Goal: Information Seeking & Learning: Learn about a topic

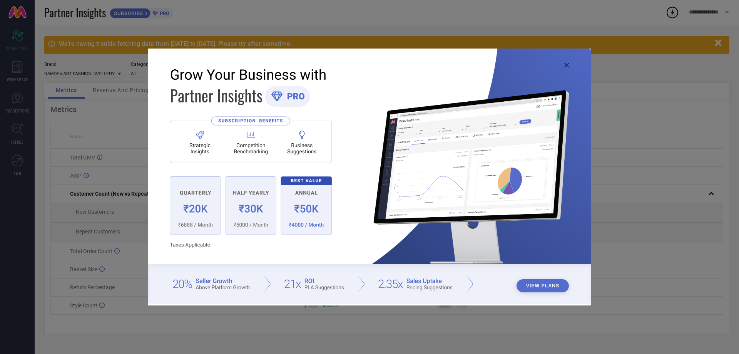
click at [565, 63] on icon at bounding box center [567, 65] width 5 height 5
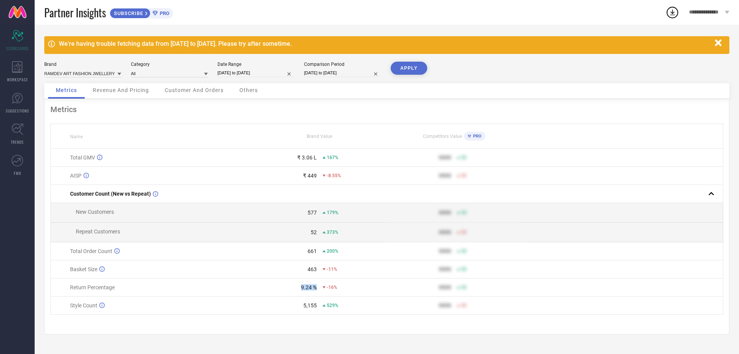
drag, startPoint x: 297, startPoint y: 290, endPoint x: 317, endPoint y: 291, distance: 20.0
click at [317, 290] on div "9.24 % -16%" at bounding box center [320, 287] width 134 height 6
select select "7"
select select "2025"
select select "8"
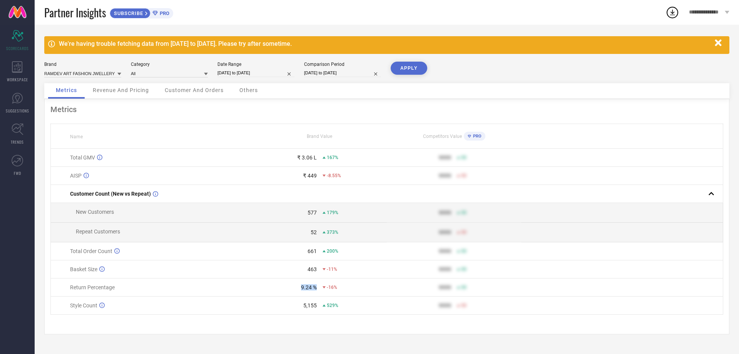
select select "2025"
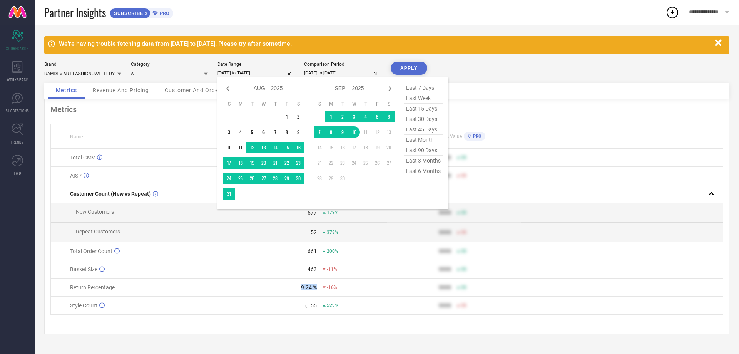
click at [260, 76] on input "[DATE] to [DATE]" at bounding box center [256, 73] width 77 height 8
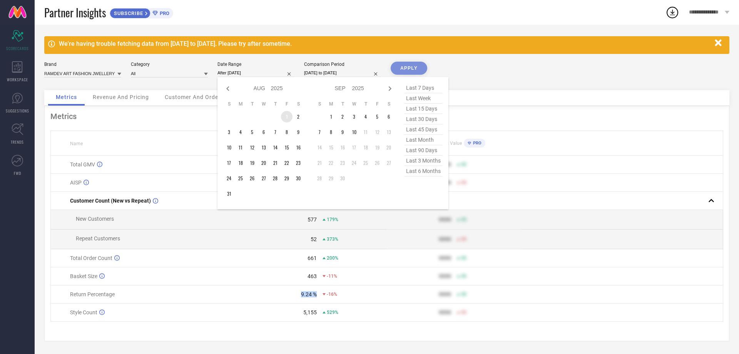
click at [285, 117] on td "1" at bounding box center [287, 117] width 12 height 12
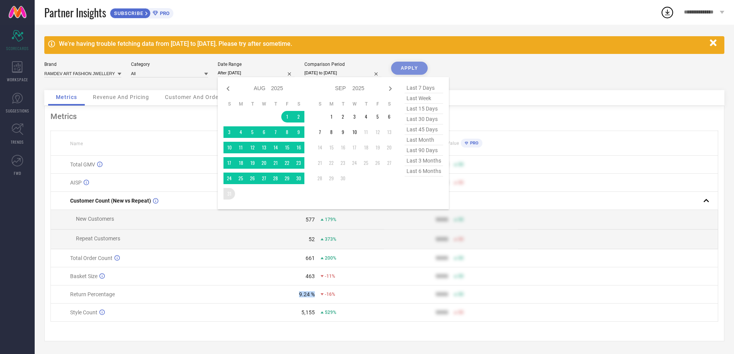
type input "[DATE] to [DATE]"
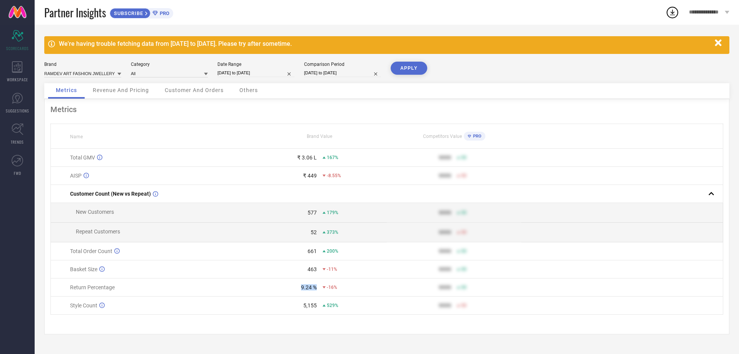
click at [416, 71] on button "APPLY" at bounding box center [409, 68] width 37 height 13
drag, startPoint x: 308, startPoint y: 178, endPoint x: 314, endPoint y: 177, distance: 6.3
click at [314, 177] on div "₹ 458" at bounding box center [310, 176] width 14 height 6
select select "7"
select select "2025"
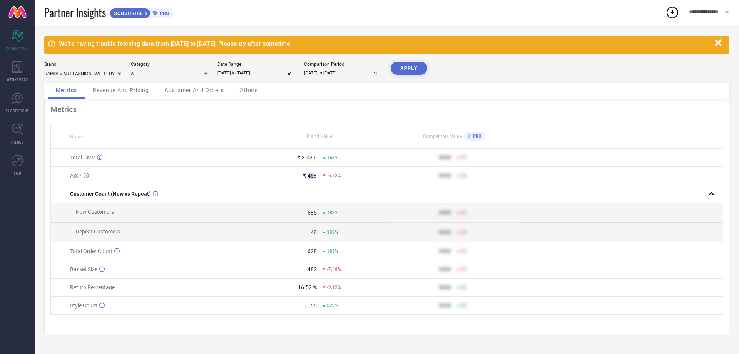
select select "8"
select select "2025"
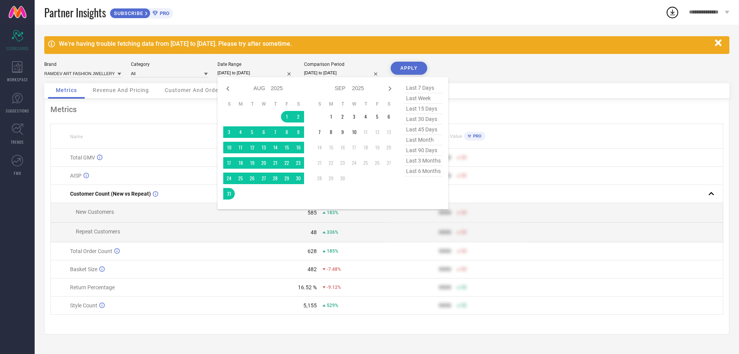
click at [262, 73] on input "[DATE] to [DATE]" at bounding box center [256, 73] width 77 height 8
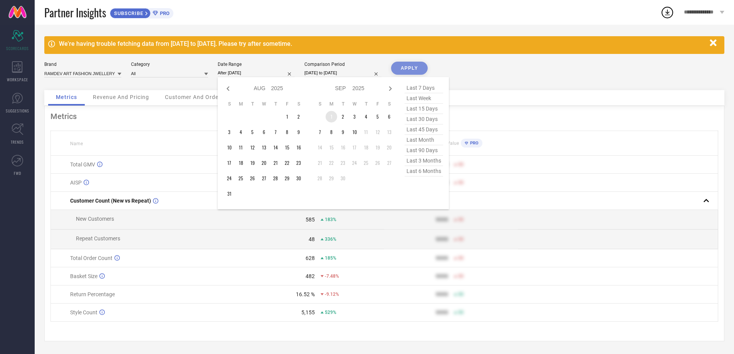
click at [329, 111] on td "1" at bounding box center [331, 117] width 12 height 12
type input "[DATE] to [DATE]"
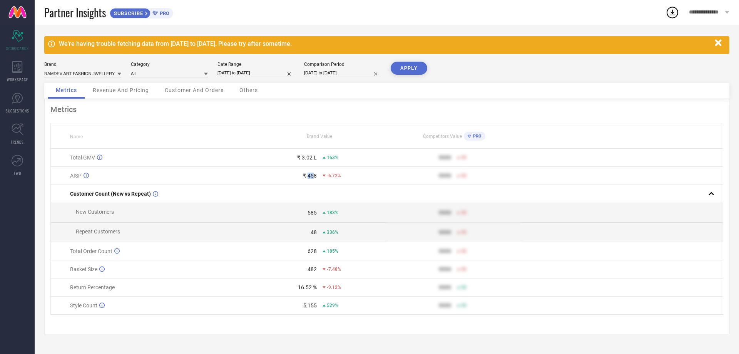
click at [264, 72] on input "[DATE] to [DATE]" at bounding box center [256, 73] width 77 height 8
select select "8"
select select "2025"
select select "9"
select select "2025"
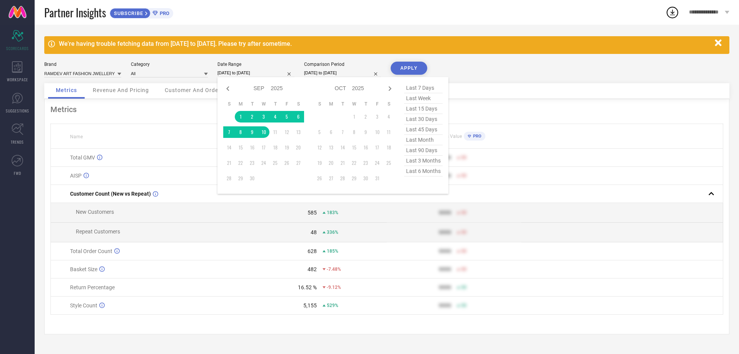
click at [402, 69] on button "APPLY" at bounding box center [409, 68] width 37 height 13
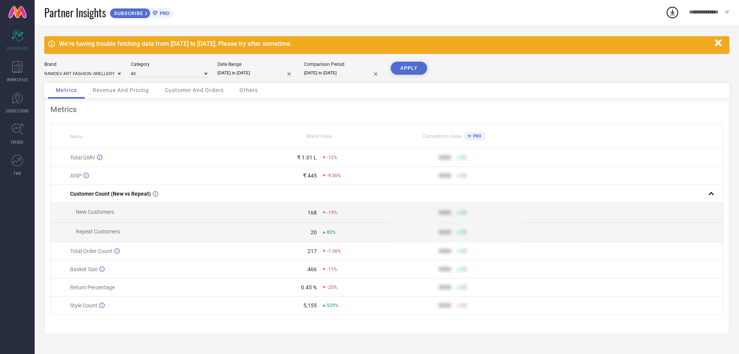
click at [241, 75] on input "[DATE] to [DATE]" at bounding box center [256, 73] width 77 height 8
select select "8"
select select "2025"
select select "9"
select select "2025"
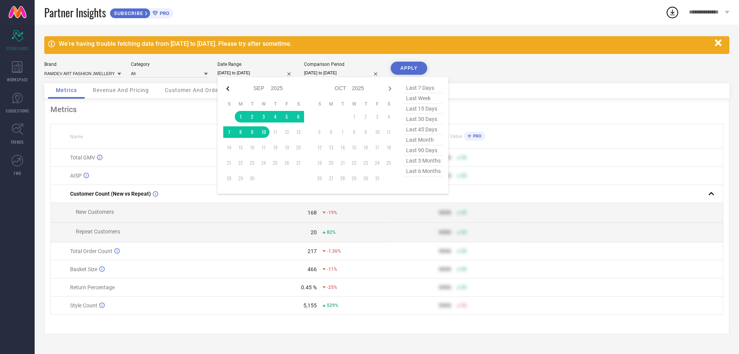
click at [229, 87] on icon at bounding box center [227, 88] width 9 height 9
select select "7"
select select "2025"
select select "8"
select select "2025"
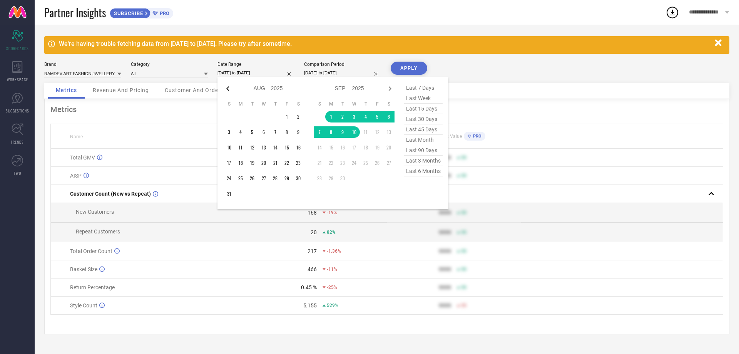
click at [225, 90] on icon at bounding box center [227, 88] width 9 height 9
select select "6"
select select "2025"
select select "7"
select select "2025"
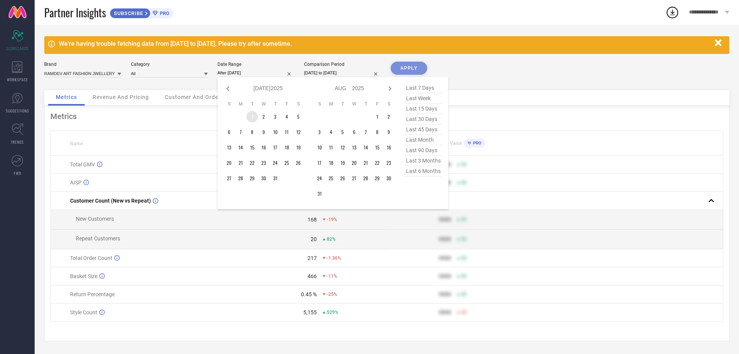
click at [251, 115] on td "1" at bounding box center [252, 117] width 12 height 12
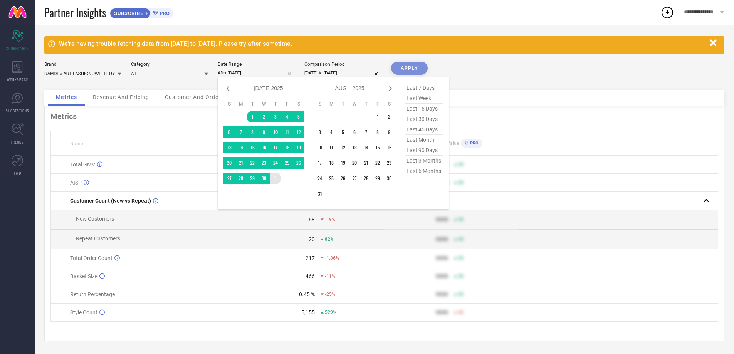
type input "[DATE] to [DATE]"
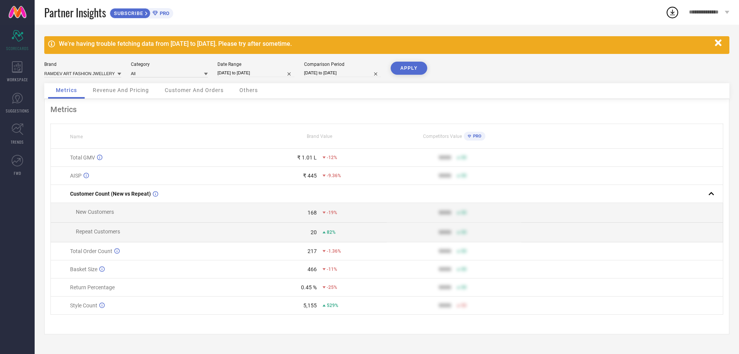
click at [327, 71] on input "[DATE] to [DATE]" at bounding box center [342, 73] width 77 height 8
select select "7"
select select "2024"
select select "8"
select select "2024"
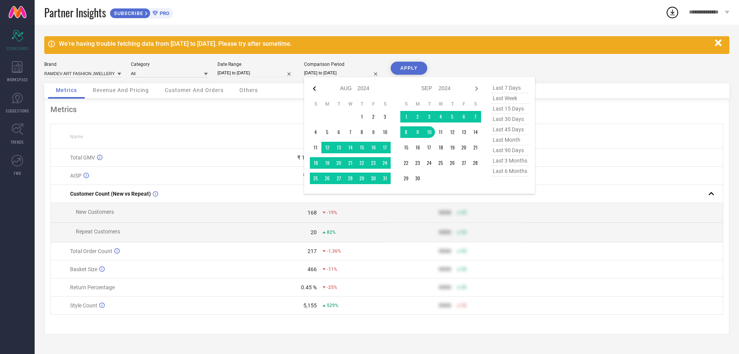
click at [318, 90] on icon at bounding box center [314, 88] width 9 height 9
select select "6"
select select "2024"
select select "7"
select select "2024"
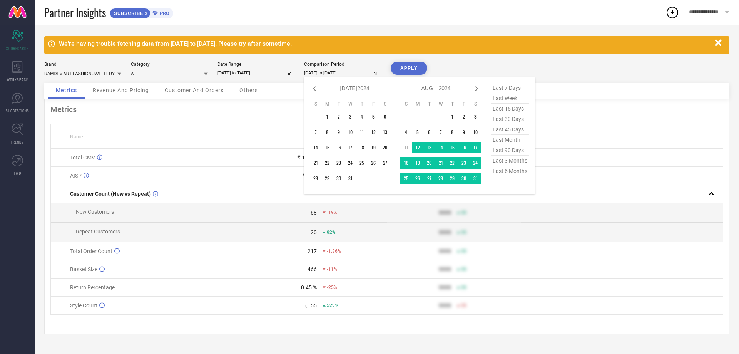
click at [318, 90] on icon at bounding box center [314, 88] width 9 height 9
select select "5"
select select "2024"
select select "6"
select select "2024"
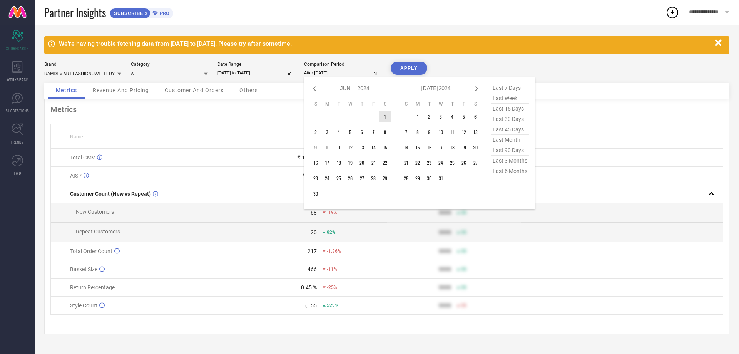
click at [385, 116] on td "1" at bounding box center [385, 117] width 12 height 12
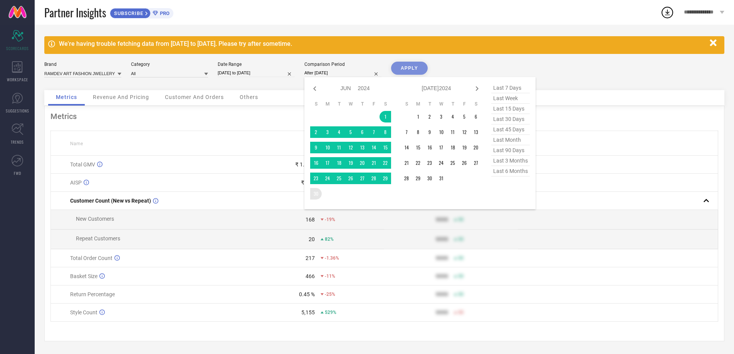
type input "[DATE] to [DATE]"
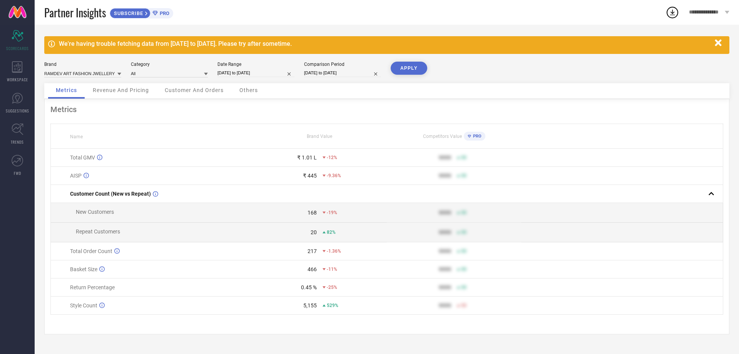
click at [413, 66] on button "APPLY" at bounding box center [409, 68] width 37 height 13
select select "6"
select select "2025"
select select "7"
select select "2025"
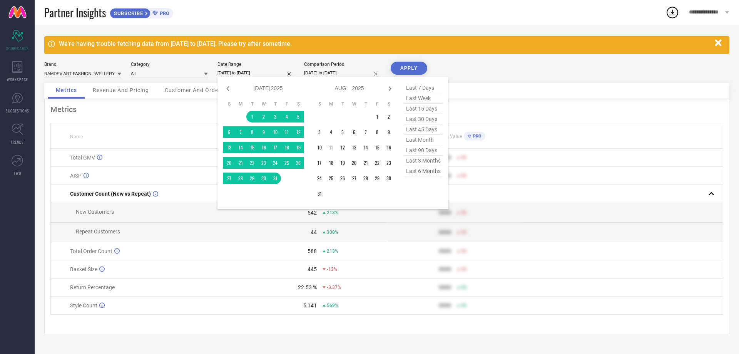
click at [234, 74] on input "[DATE] to [DATE]" at bounding box center [256, 73] width 77 height 8
click at [228, 89] on icon at bounding box center [227, 88] width 3 height 5
select select "5"
select select "2025"
select select "6"
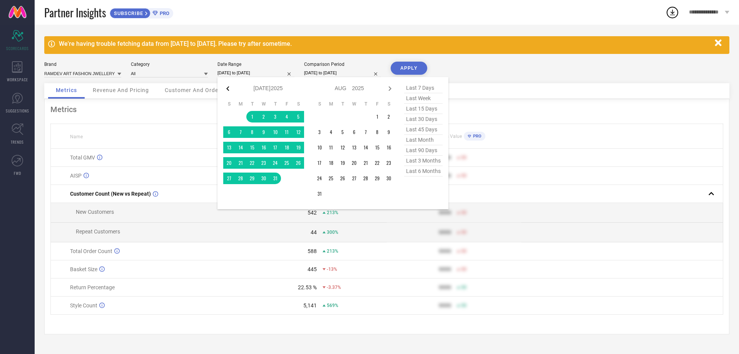
select select "2025"
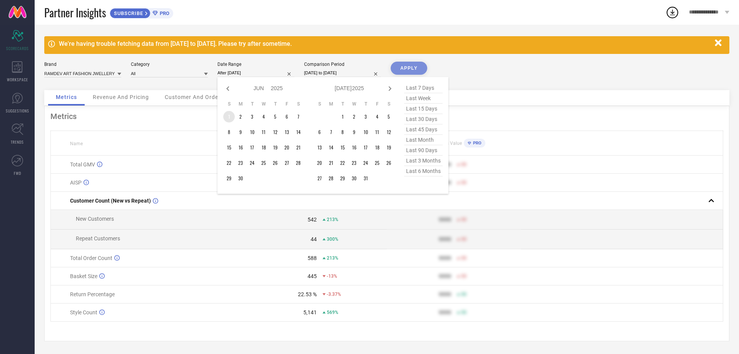
click at [230, 117] on td "1" at bounding box center [229, 117] width 12 height 12
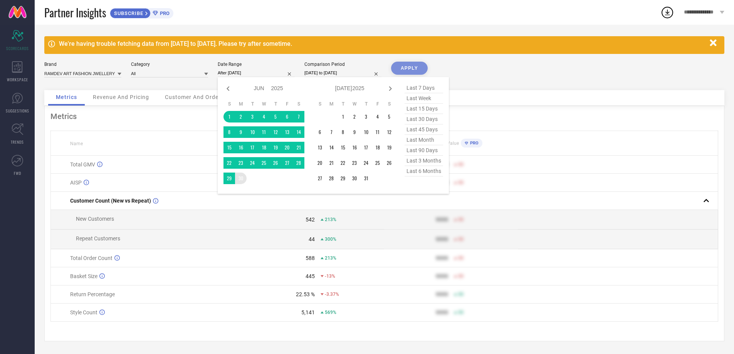
type input "[DATE] to [DATE]"
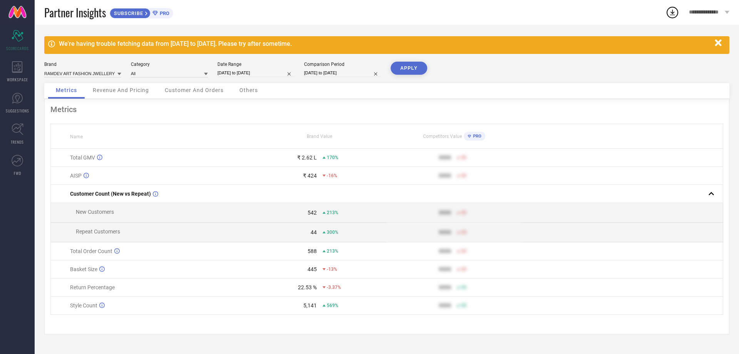
click at [417, 72] on button "APPLY" at bounding box center [409, 68] width 37 height 13
click at [126, 93] on span "Revenue And Pricing" at bounding box center [121, 90] width 56 height 6
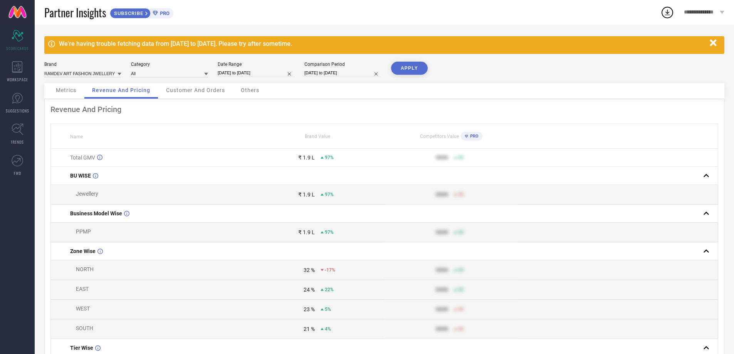
click at [187, 93] on span "Customer And Orders" at bounding box center [195, 90] width 59 height 6
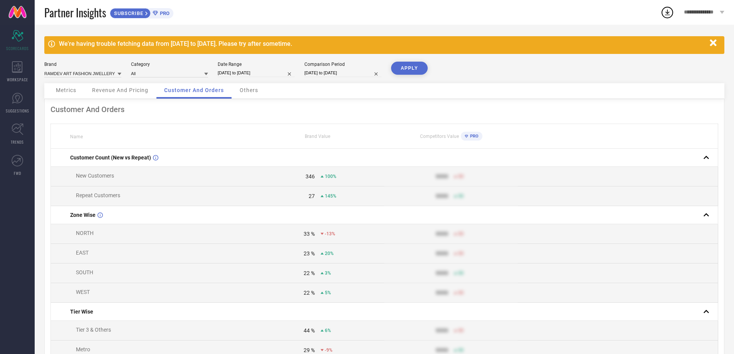
click at [241, 94] on div "Others" at bounding box center [249, 90] width 34 height 15
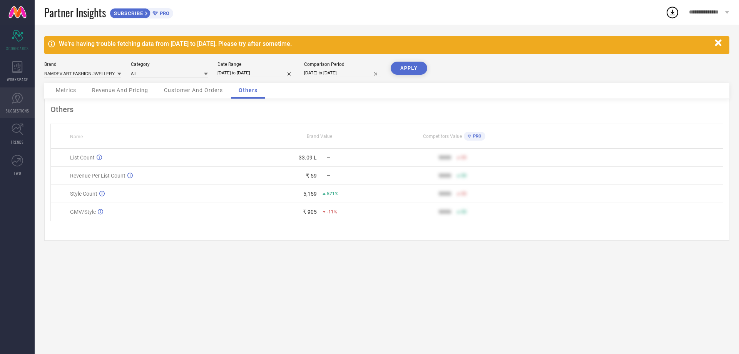
click at [16, 100] on icon at bounding box center [18, 98] width 12 height 12
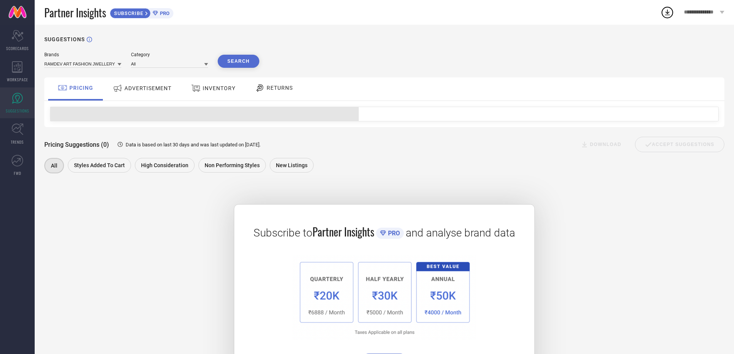
click at [147, 88] on span "ADVERTISEMENT" at bounding box center [147, 88] width 47 height 6
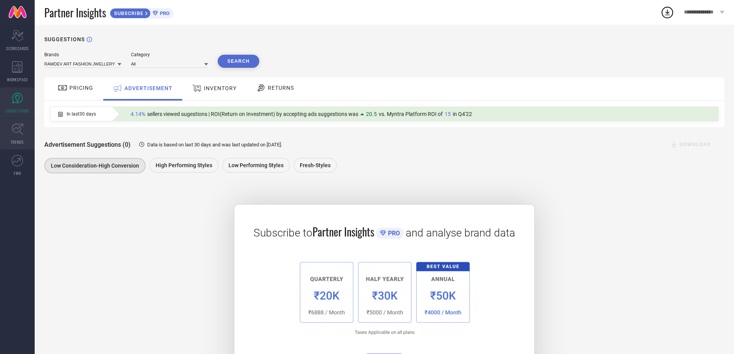
click at [20, 129] on icon at bounding box center [18, 130] width 12 height 12
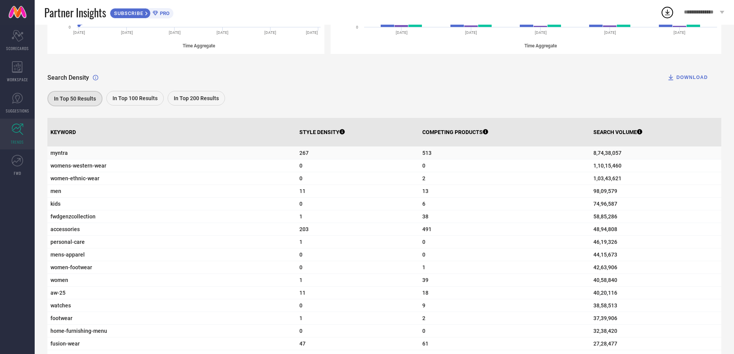
scroll to position [193, 0]
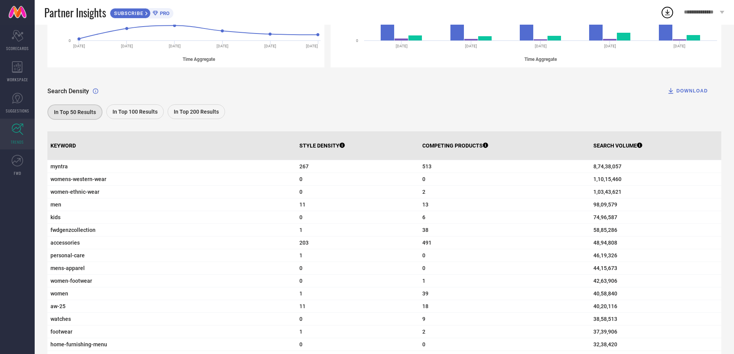
click at [189, 114] on span "In Top 200 Results" at bounding box center [196, 112] width 45 height 6
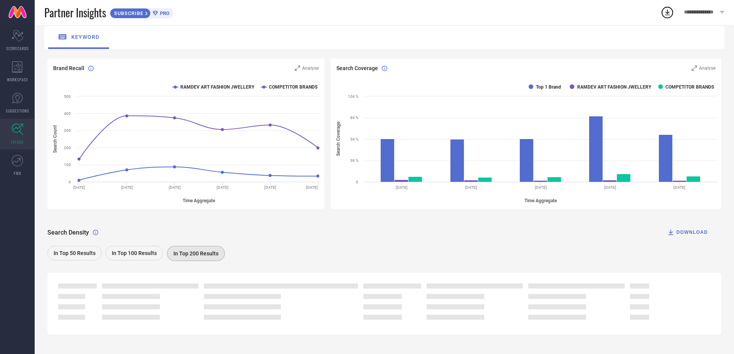
scroll to position [60, 0]
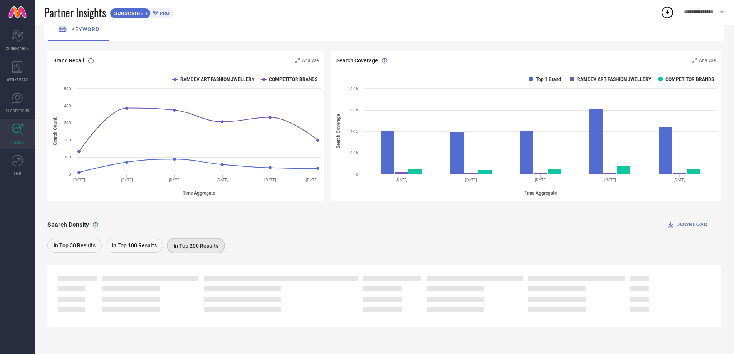
click at [79, 247] on span "In Top 50 Results" at bounding box center [75, 245] width 42 height 6
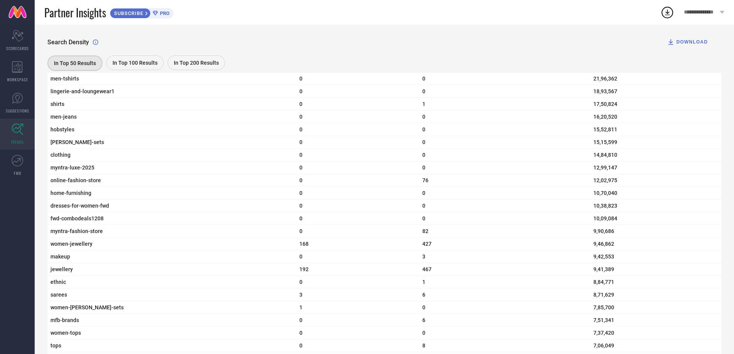
scroll to position [560, 0]
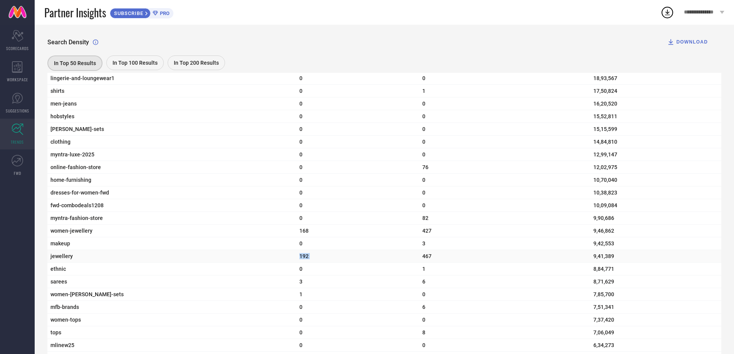
drag, startPoint x: 427, startPoint y: 271, endPoint x: 271, endPoint y: 271, distance: 155.2
click at [271, 263] on tr "jewellery 192 467 9,41,389" at bounding box center [384, 256] width 674 height 13
click at [299, 259] on span "192" at bounding box center [357, 256] width 116 height 6
click at [65, 259] on span "jewellery" at bounding box center [171, 256] width 243 height 6
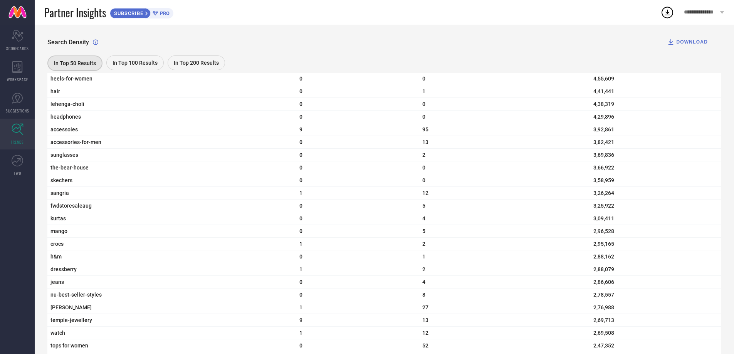
scroll to position [868, 0]
